Goal: Task Accomplishment & Management: Manage account settings

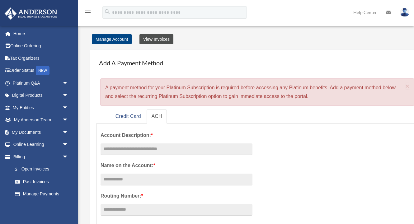
click at [164, 38] on link "View Invoices" at bounding box center [156, 39] width 34 height 10
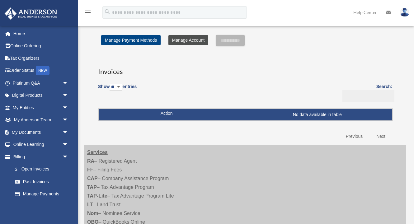
click at [183, 37] on link "Manage Account" at bounding box center [188, 40] width 40 height 10
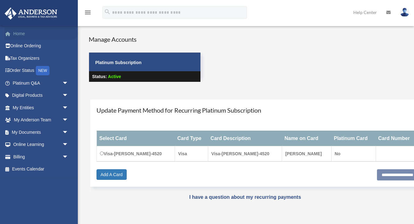
click at [23, 35] on link "Home" at bounding box center [40, 33] width 73 height 12
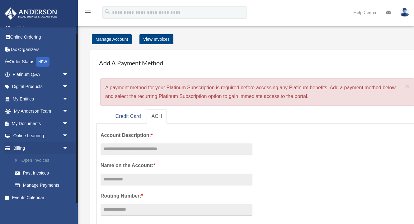
scroll to position [8, 0]
click at [39, 171] on link "Past Invoices" at bounding box center [43, 173] width 69 height 12
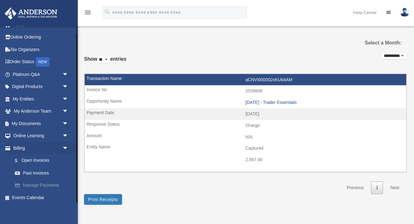
scroll to position [8, 0]
click at [34, 197] on link "Events Calendar" at bounding box center [40, 198] width 73 height 12
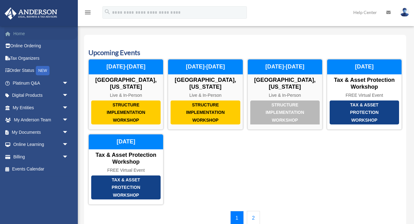
click at [21, 34] on link "Home" at bounding box center [40, 33] width 73 height 12
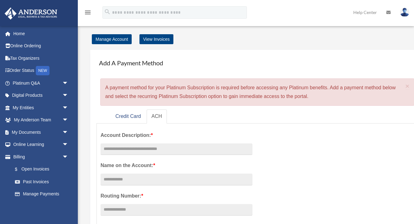
click at [408, 12] on img at bounding box center [404, 12] width 9 height 9
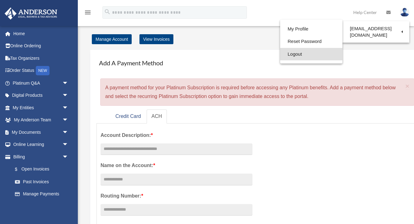
click at [298, 54] on link "Logout" at bounding box center [311, 54] width 62 height 13
